Goal: Complete application form

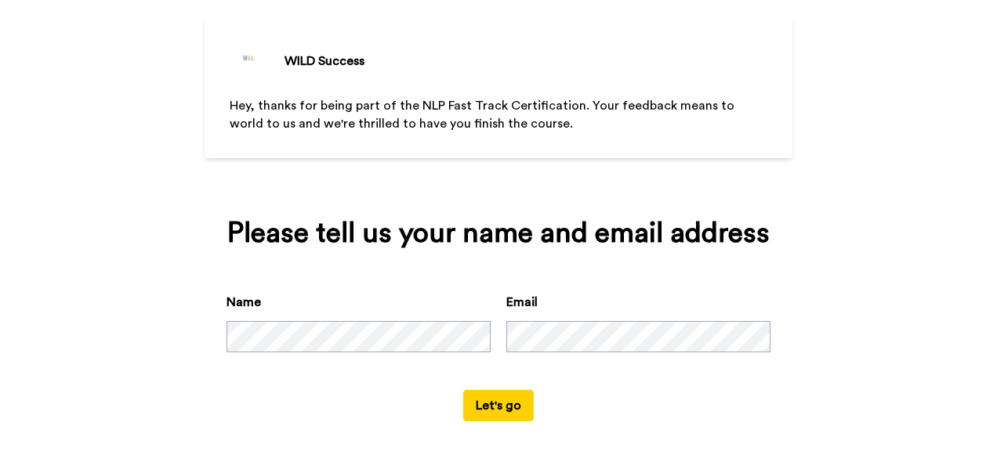
click at [503, 403] on button "Let's go" at bounding box center [498, 405] width 71 height 31
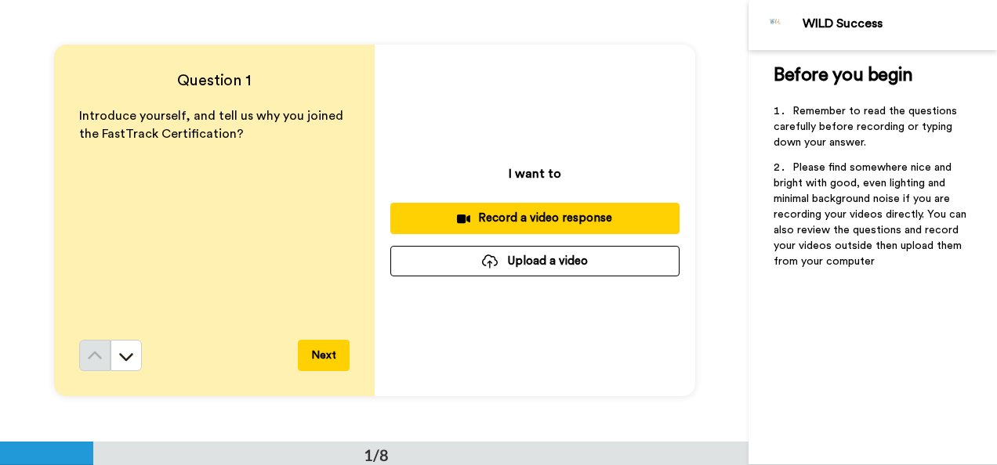
click at [954, 31] on div "WILD Success" at bounding box center [899, 23] width 194 height 15
click at [563, 216] on div "Record a video response" at bounding box center [535, 218] width 264 height 16
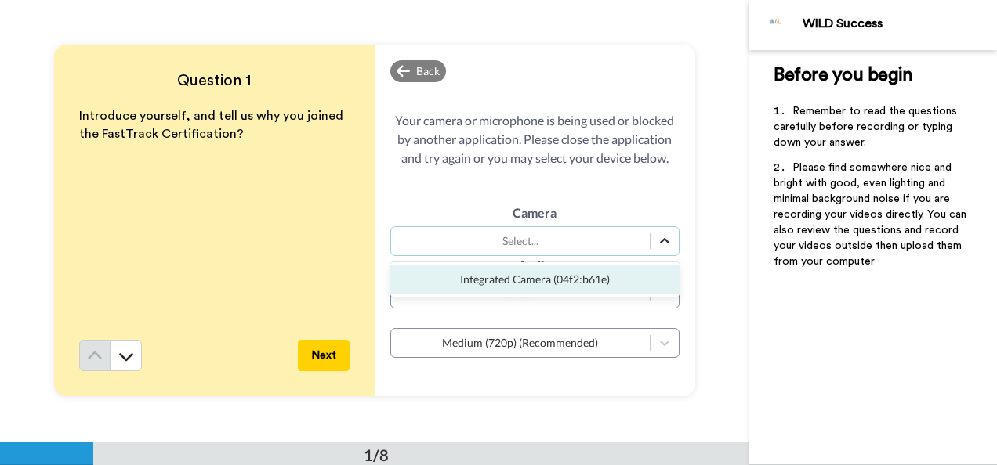
click at [660, 244] on icon at bounding box center [665, 241] width 16 height 16
click at [639, 270] on div "Integrated Camera (04f2:b61e)" at bounding box center [534, 280] width 289 height 28
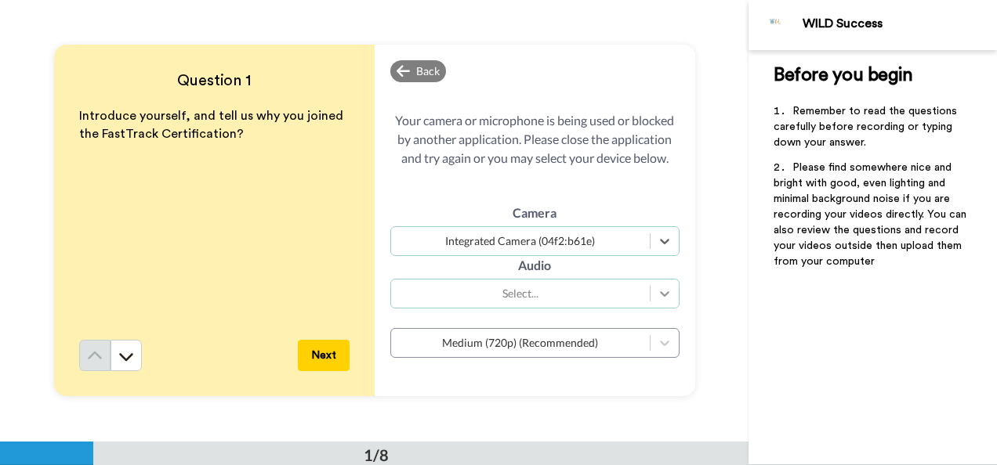
click at [665, 296] on icon at bounding box center [665, 294] width 16 height 16
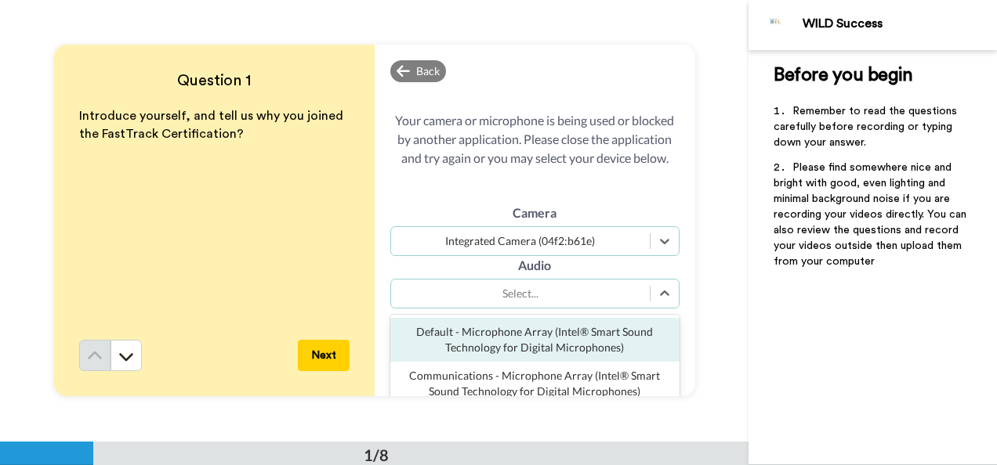
click at [635, 334] on div "Default - Microphone Array (Intel® Smart Sound Technology for Digital Microphon…" at bounding box center [534, 340] width 289 height 44
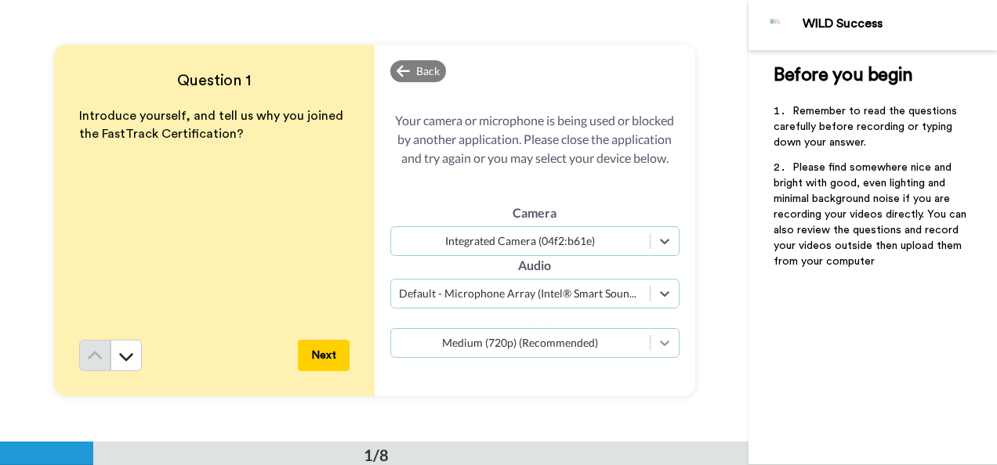
click at [663, 348] on icon at bounding box center [665, 343] width 16 height 16
click at [614, 351] on div "Medium (720p) (Recommended)" at bounding box center [520, 343] width 259 height 19
click at [321, 349] on button "Next" at bounding box center [324, 355] width 52 height 31
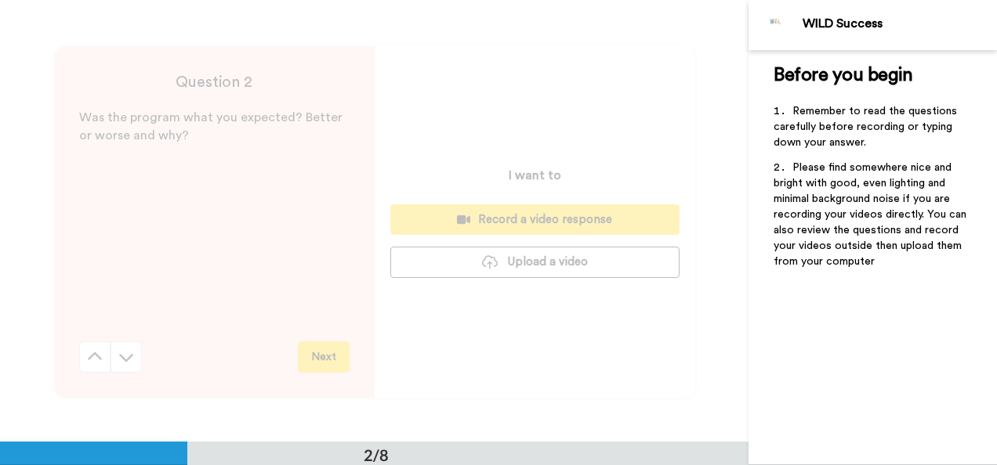
scroll to position [442, 0]
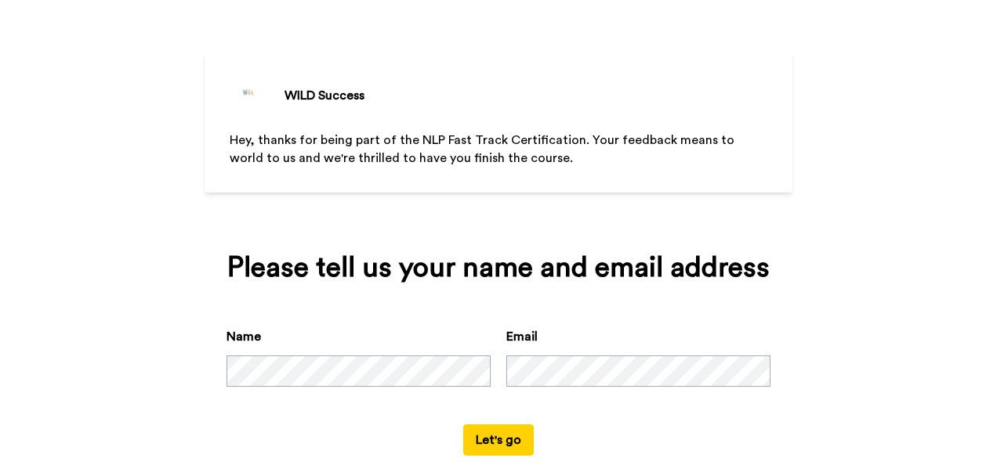
scroll to position [83, 0]
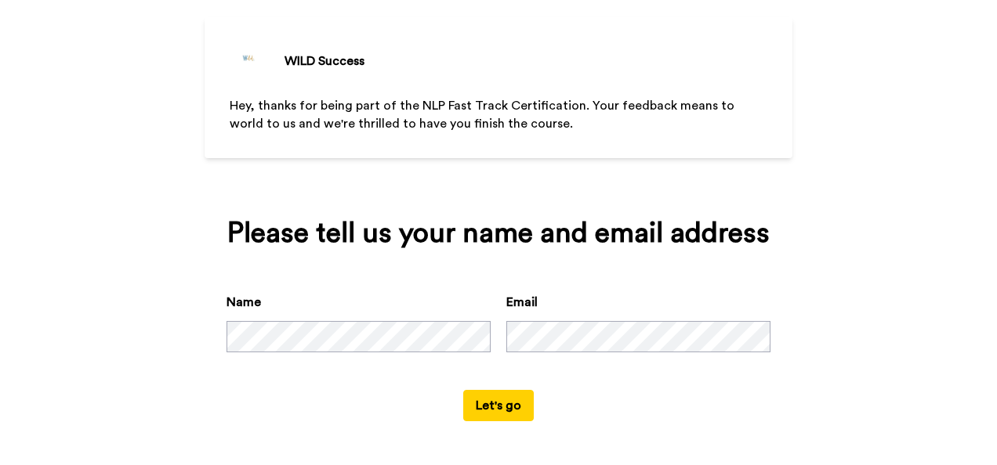
click at [496, 407] on button "Let's go" at bounding box center [498, 405] width 71 height 31
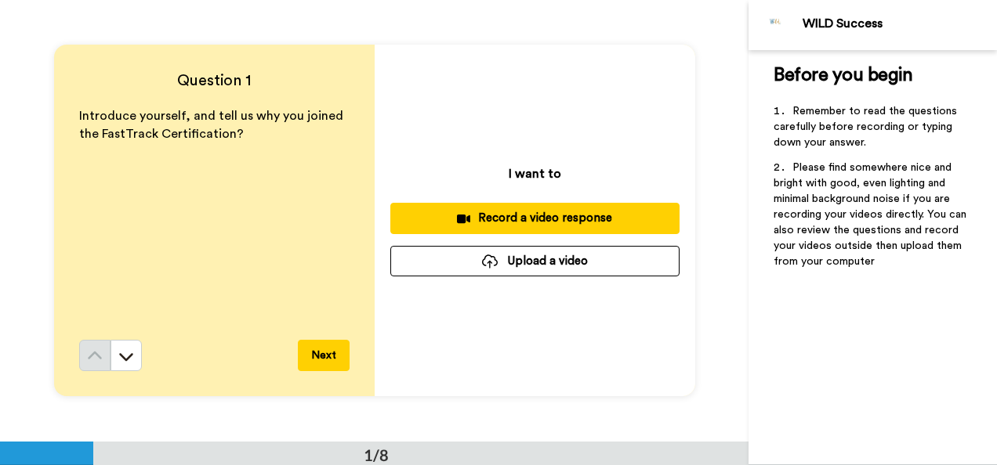
click at [558, 216] on div "Record a video response" at bounding box center [535, 218] width 264 height 16
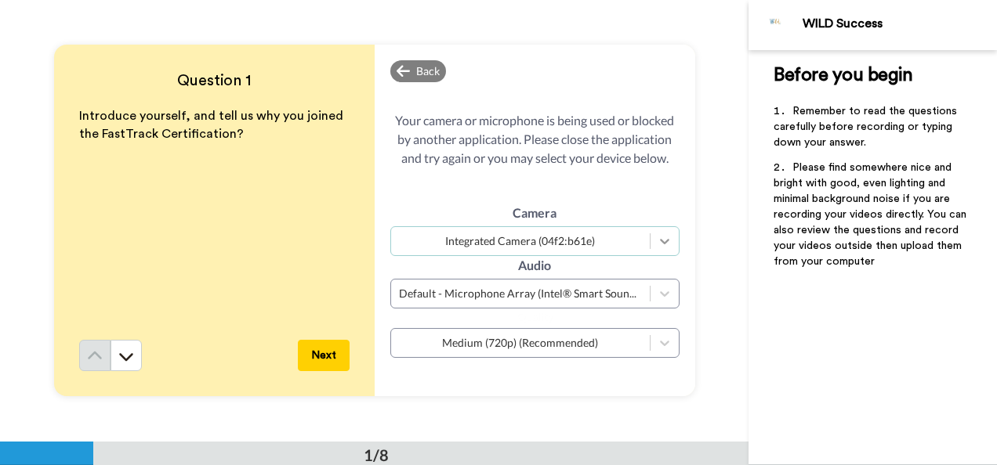
click at [663, 248] on icon at bounding box center [665, 241] width 16 height 16
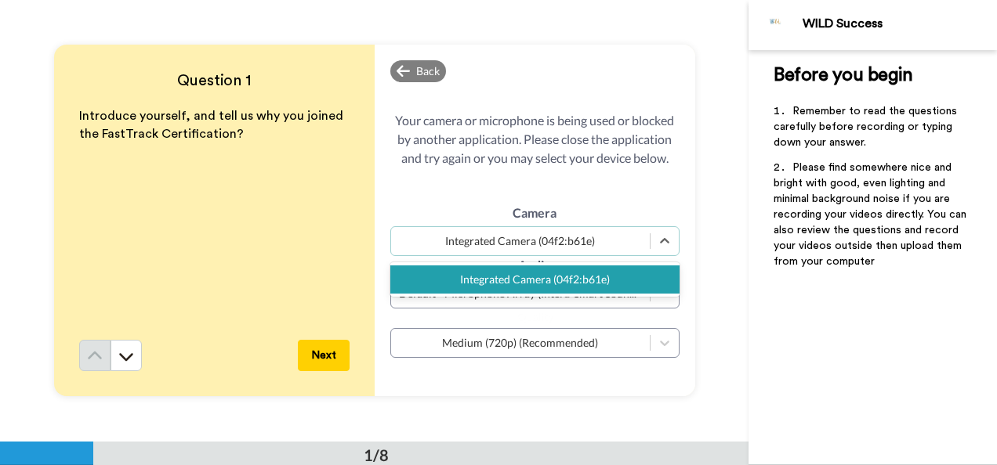
click at [646, 273] on div "Integrated Camera (04f2:b61e)" at bounding box center [534, 280] width 289 height 28
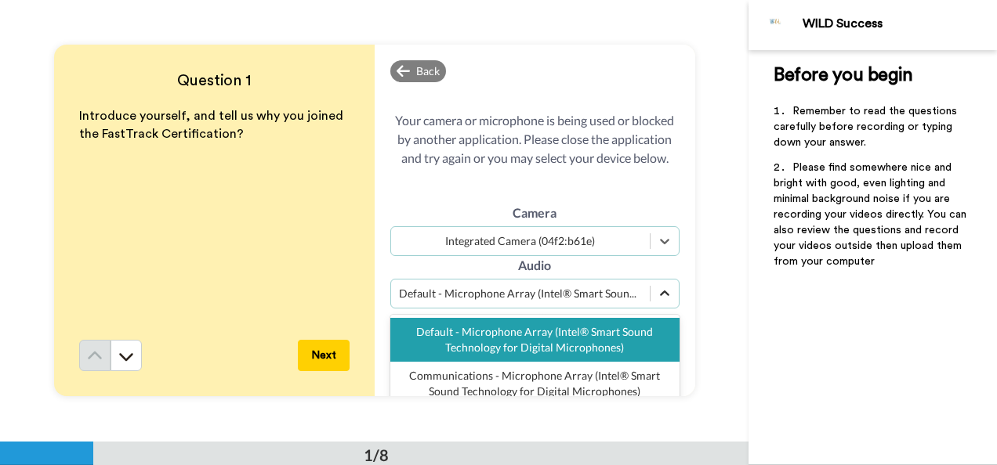
click at [657, 292] on icon at bounding box center [665, 294] width 16 height 16
click at [625, 321] on div "Default - Microphone Array (Intel® Smart Sound Technology for Digital Microphon…" at bounding box center [534, 340] width 289 height 44
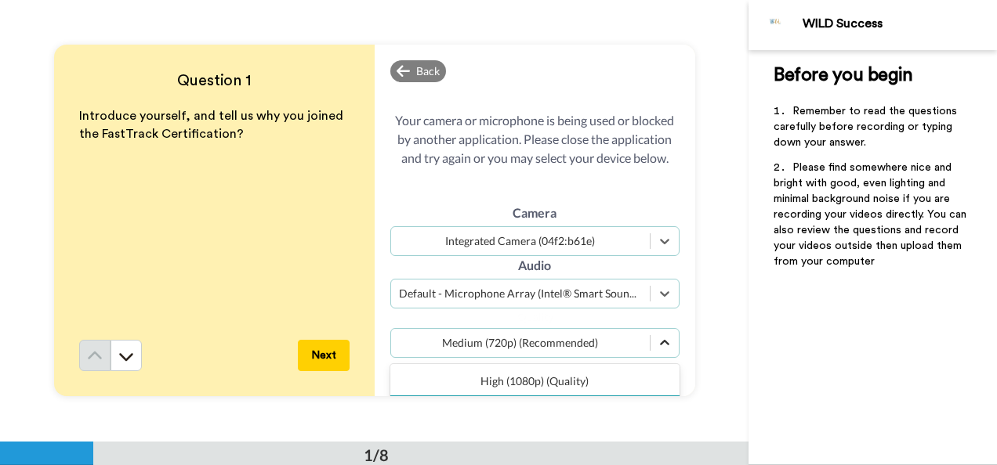
click at [657, 343] on icon at bounding box center [665, 343] width 16 height 16
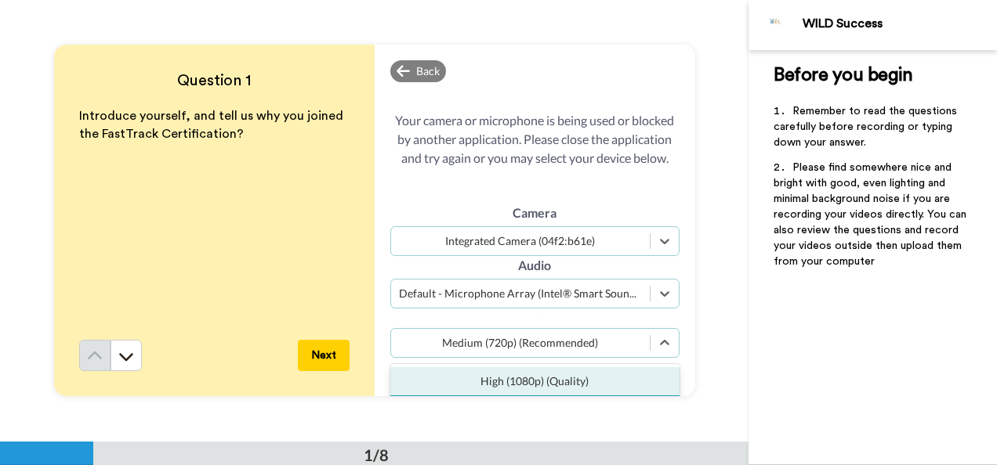
click at [638, 344] on div "Medium (720p) (Recommended)" at bounding box center [520, 343] width 259 height 19
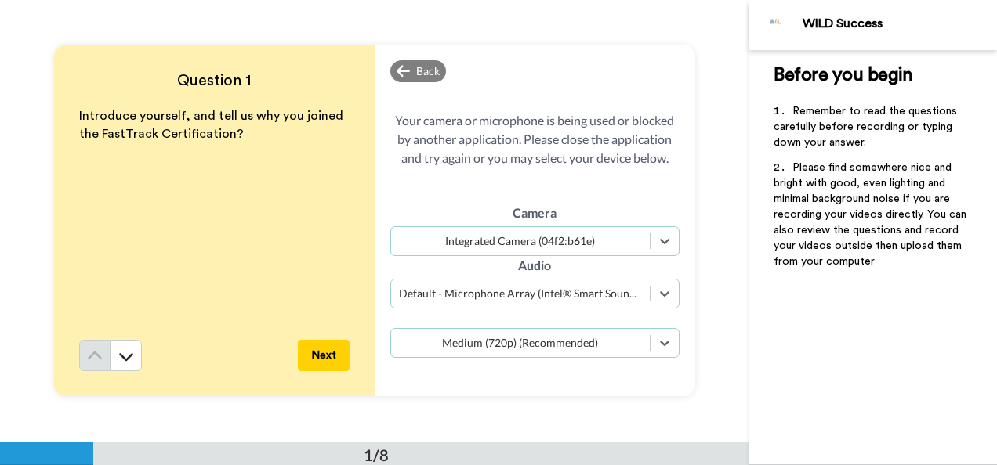
click at [336, 359] on button "Next" at bounding box center [324, 355] width 52 height 31
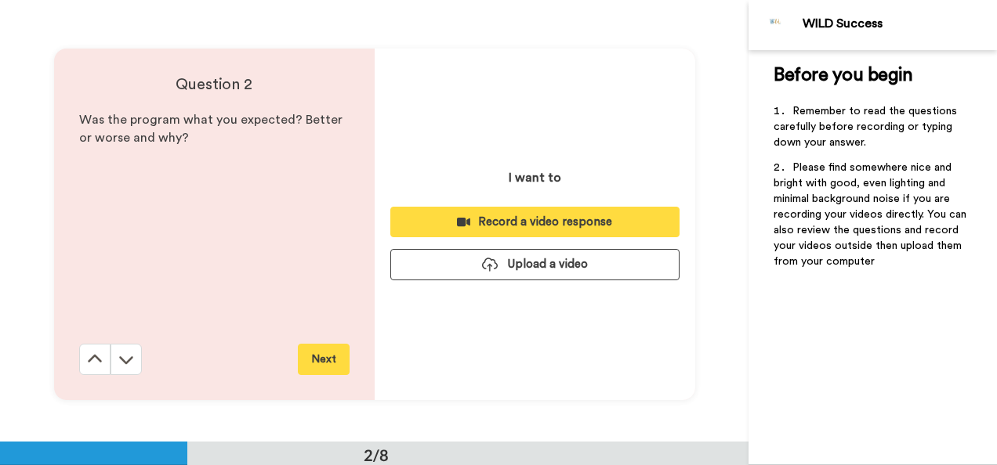
scroll to position [442, 0]
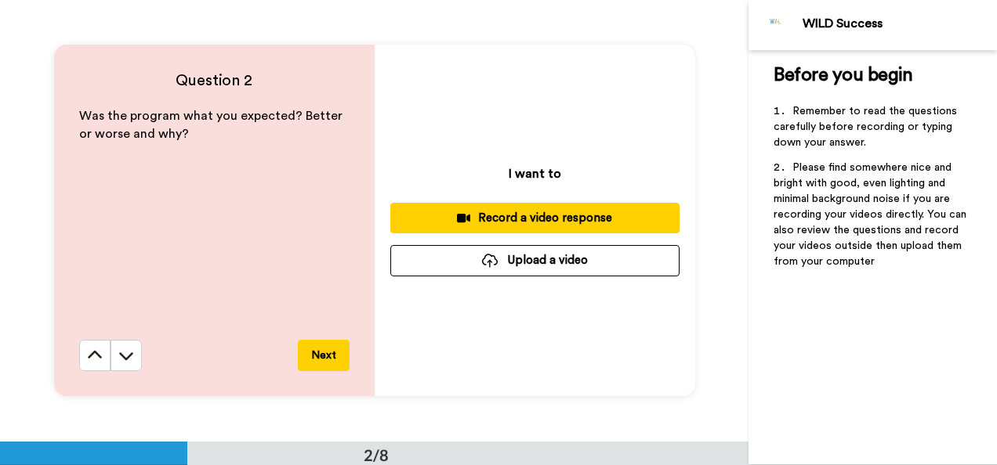
click at [610, 212] on div "Record a video response" at bounding box center [535, 218] width 264 height 16
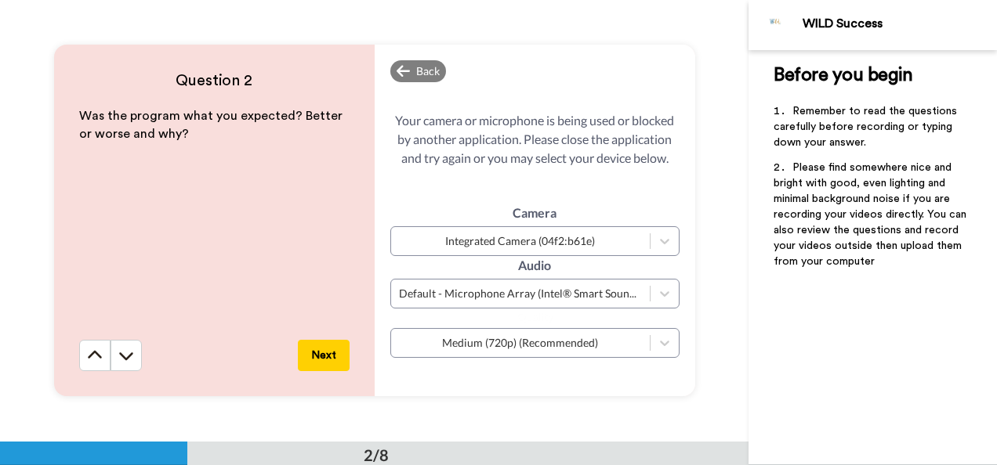
click at [325, 351] on button "Next" at bounding box center [324, 355] width 52 height 31
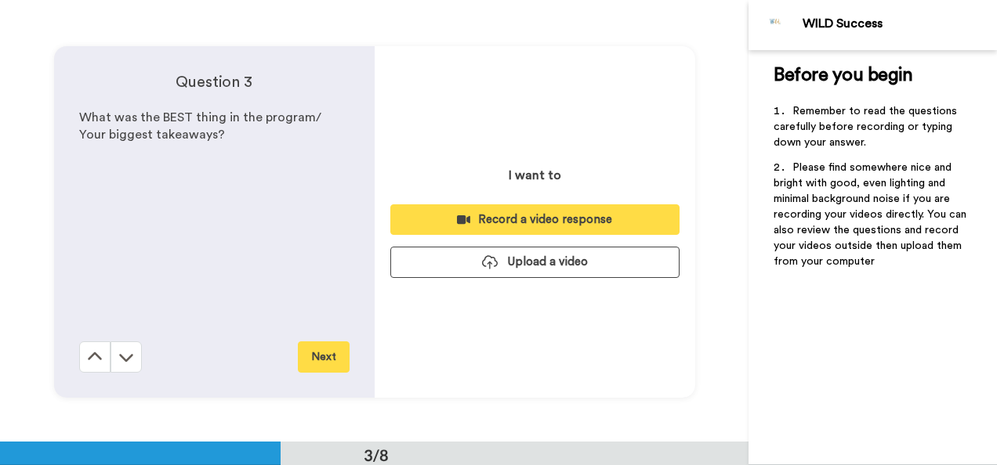
scroll to position [884, 0]
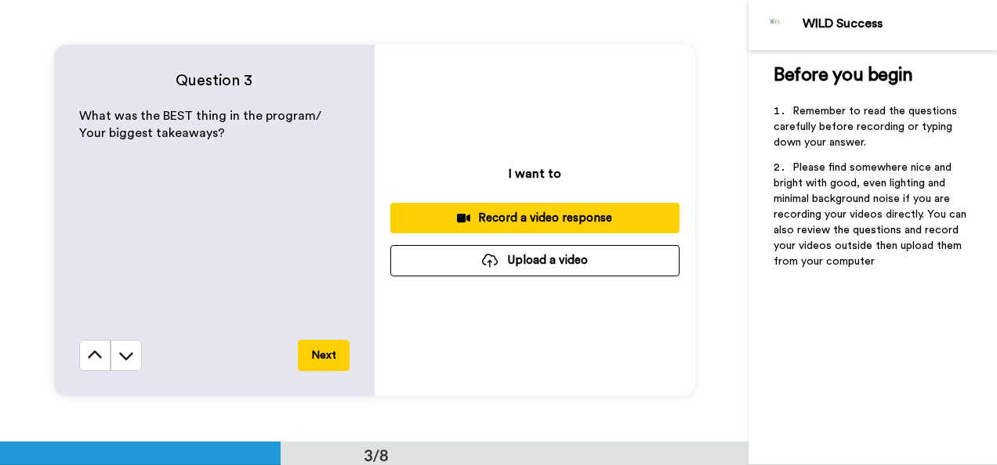
click at [575, 217] on div "Record a video response" at bounding box center [535, 218] width 264 height 16
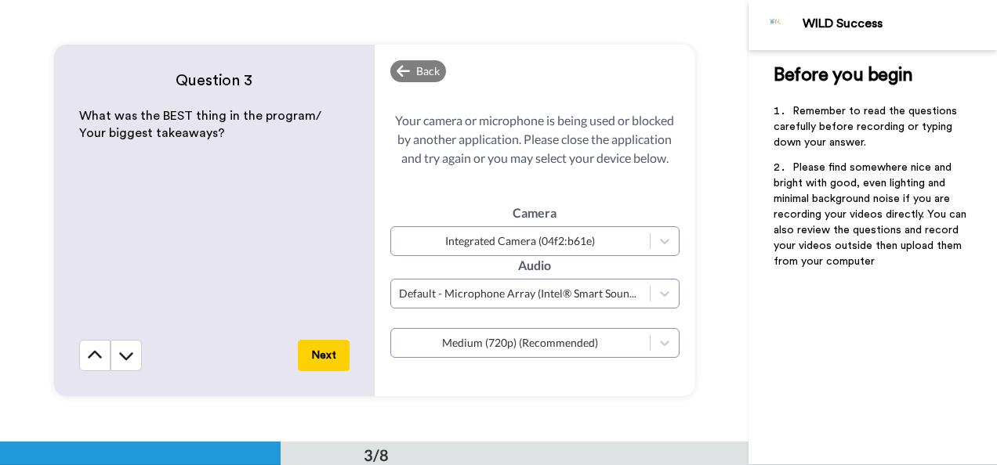
click at [575, 217] on div "Camera Integrated Camera (04f2:b61e)" at bounding box center [534, 230] width 289 height 52
click at [326, 356] on button "Next" at bounding box center [324, 355] width 52 height 31
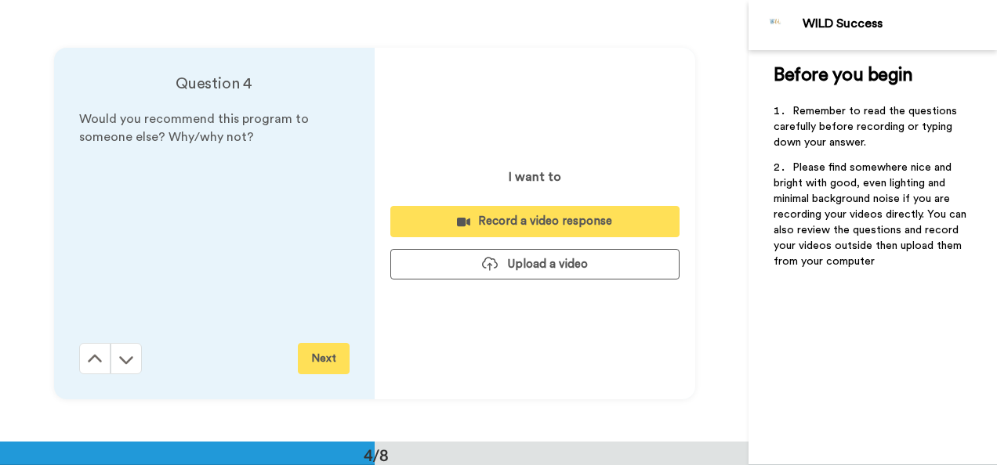
scroll to position [1325, 0]
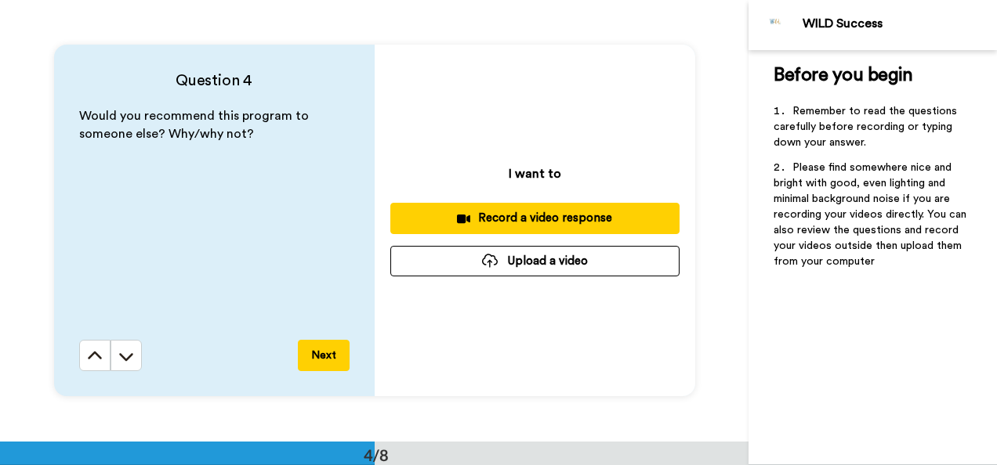
click at [569, 213] on div "Record a video response" at bounding box center [535, 218] width 264 height 16
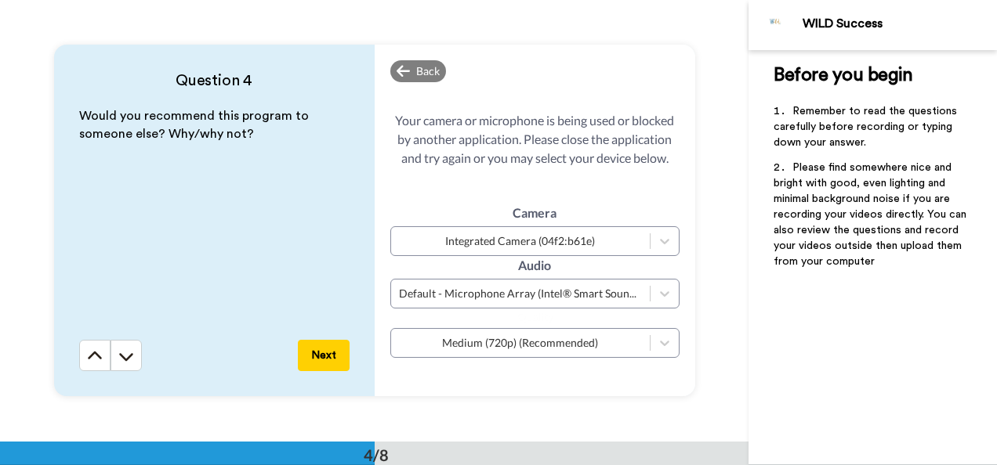
click at [317, 361] on button "Next" at bounding box center [324, 355] width 52 height 31
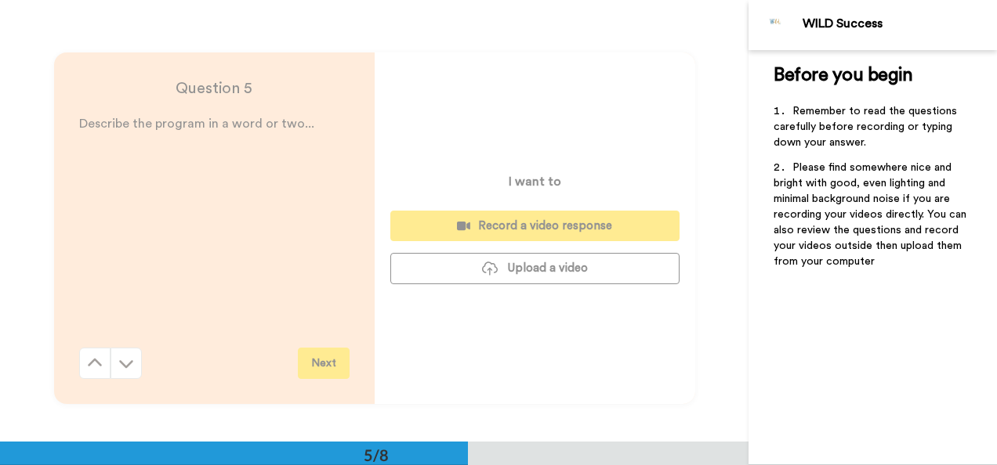
scroll to position [1767, 0]
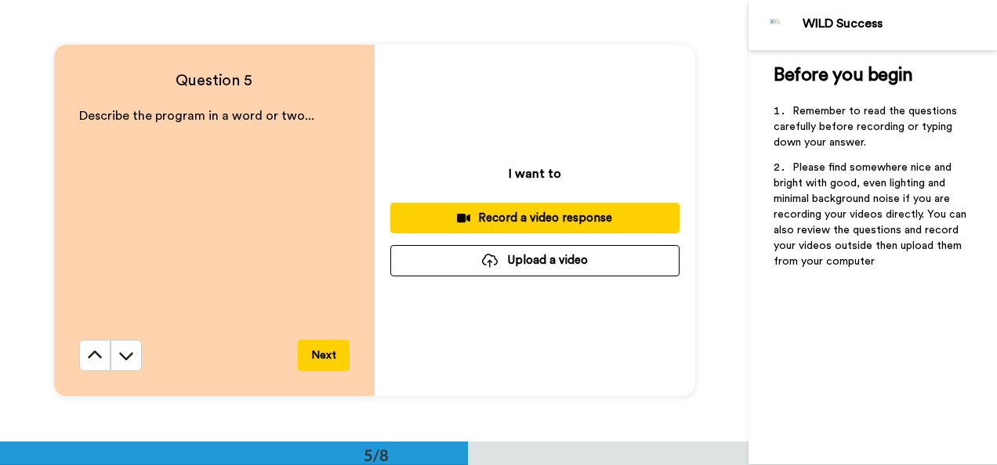
click at [573, 215] on div "Record a video response" at bounding box center [535, 218] width 264 height 16
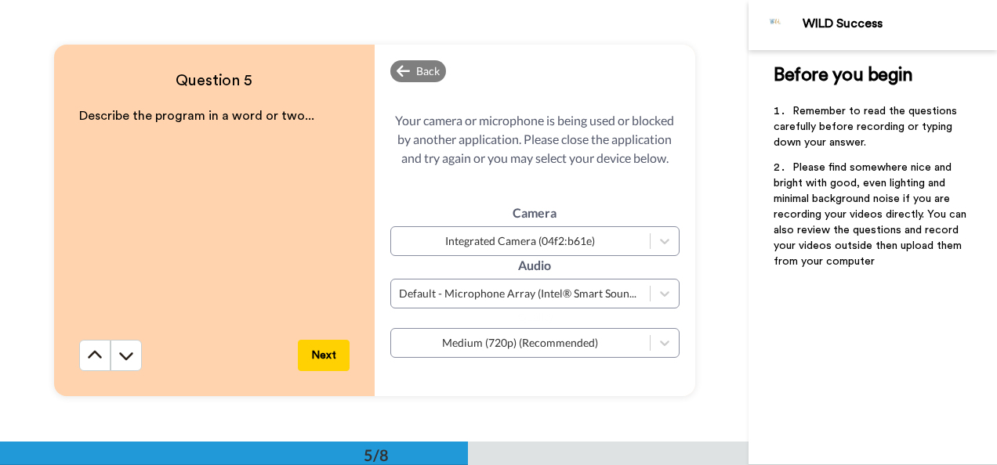
click at [323, 356] on button "Next" at bounding box center [324, 355] width 52 height 31
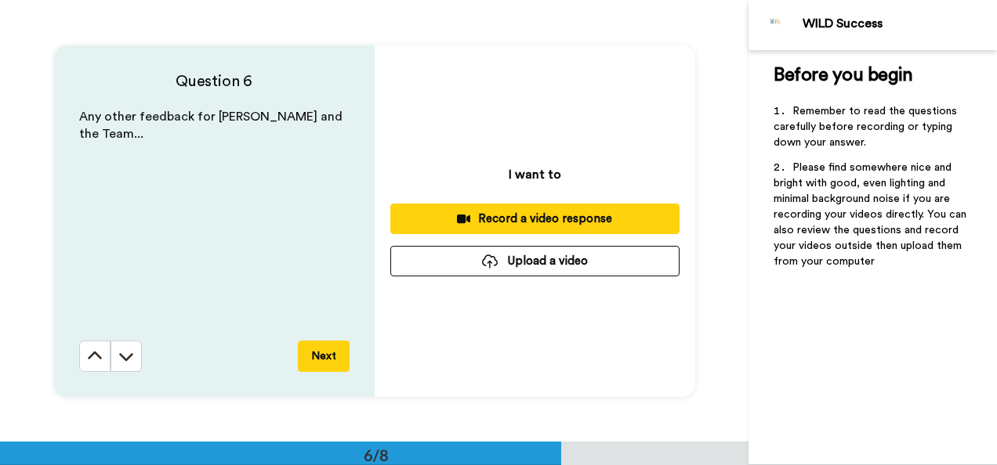
scroll to position [2209, 0]
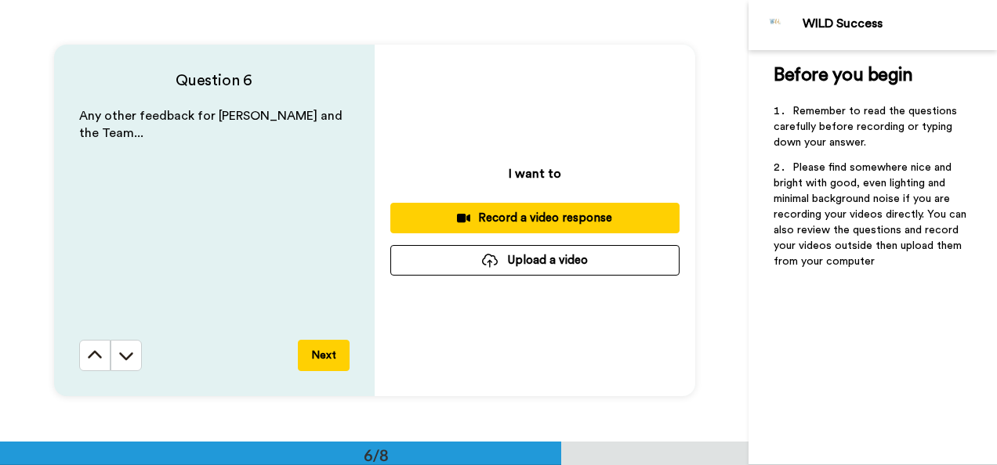
click at [555, 219] on div "Record a video response" at bounding box center [535, 218] width 264 height 16
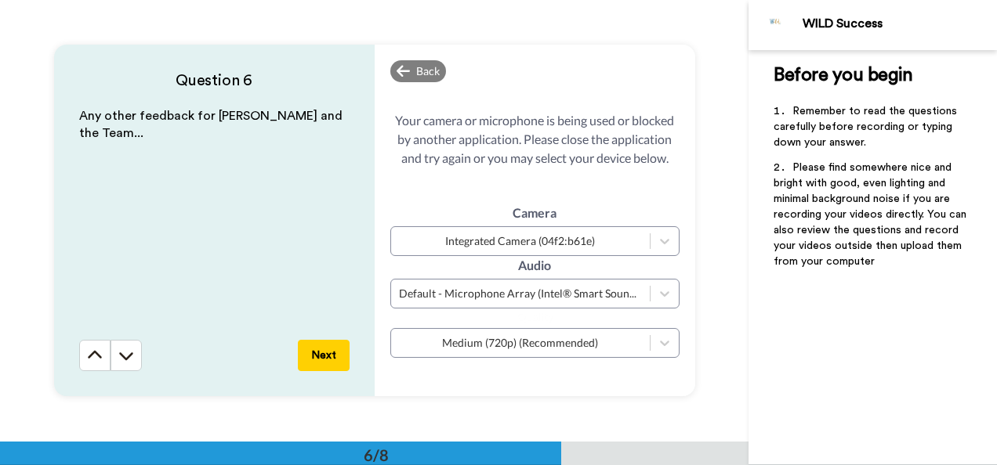
click at [328, 357] on button "Next" at bounding box center [324, 355] width 52 height 31
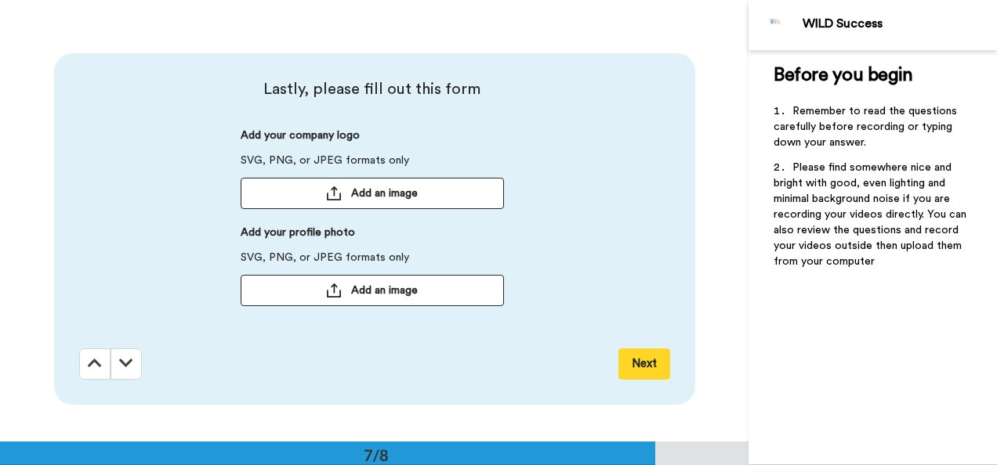
scroll to position [2650, 0]
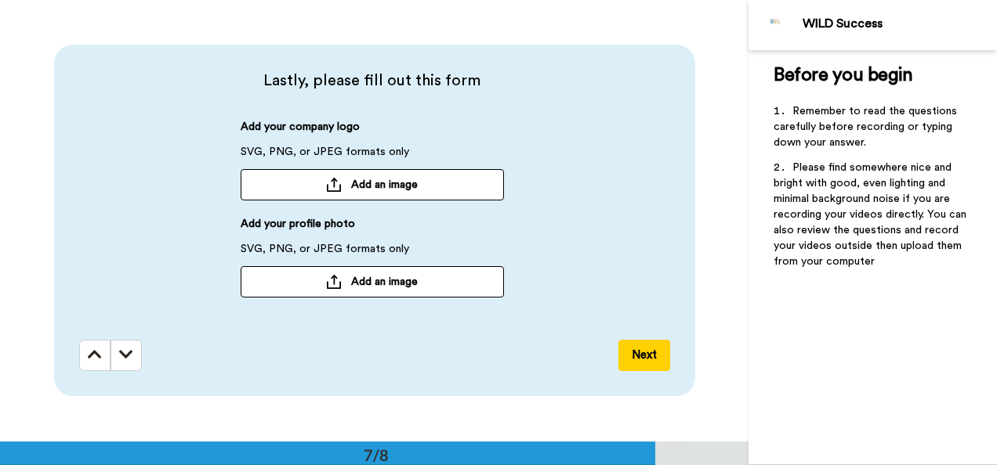
click at [393, 283] on span "Add an image" at bounding box center [384, 282] width 67 height 16
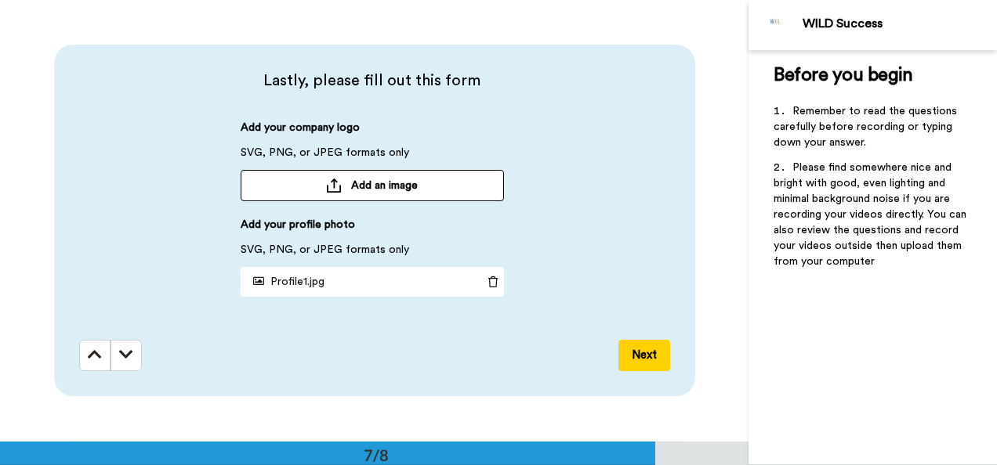
click at [373, 185] on span "Add an image" at bounding box center [384, 186] width 67 height 16
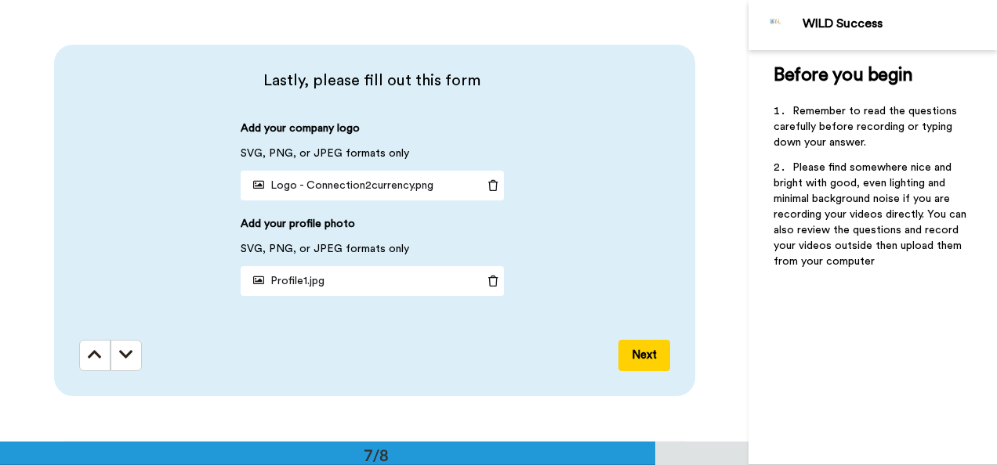
click at [638, 353] on button "Next" at bounding box center [644, 355] width 52 height 31
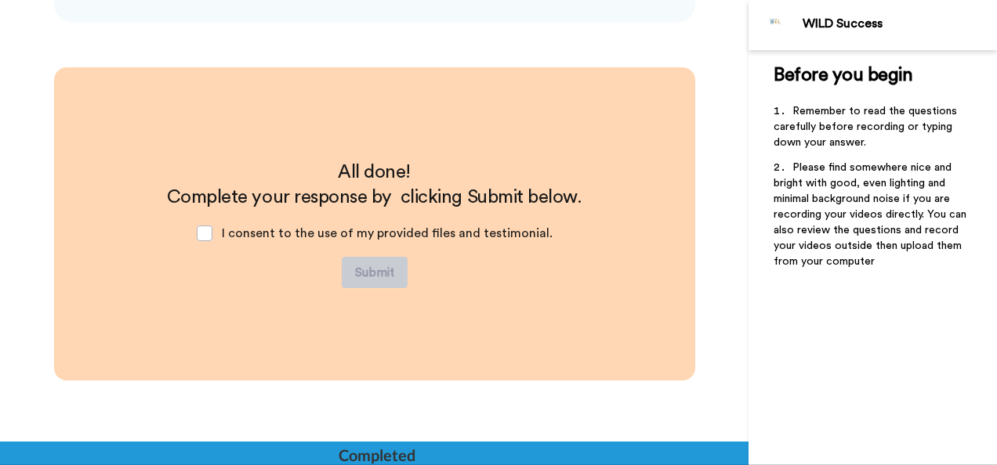
scroll to position [3028, 0]
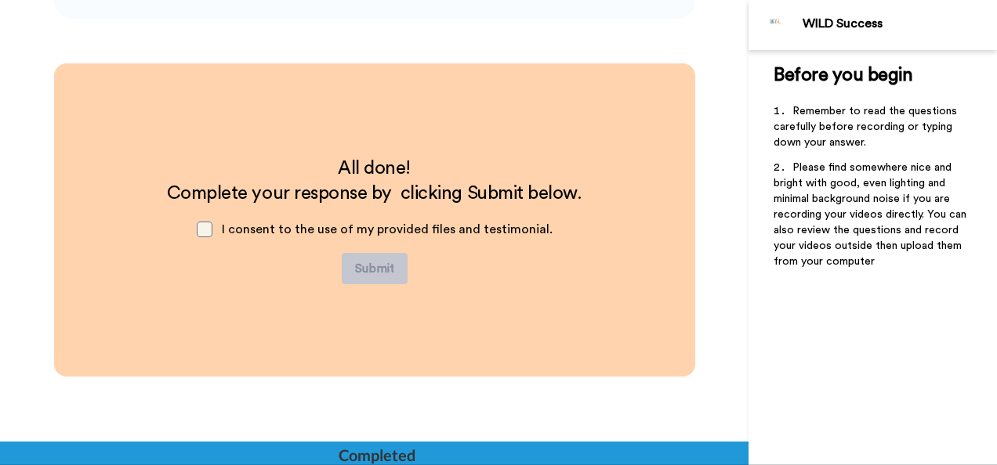
click at [212, 226] on span at bounding box center [205, 230] width 16 height 16
click at [378, 268] on button "Submit" at bounding box center [375, 268] width 66 height 31
